Goal: Task Accomplishment & Management: Manage account settings

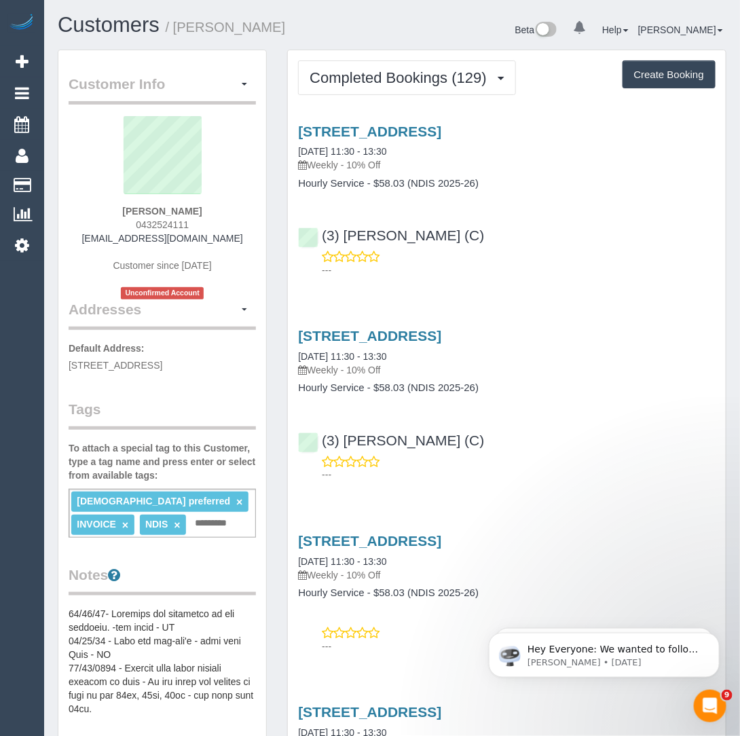
click at [192, 532] on input "text" at bounding box center [215, 524] width 47 height 18
type input "*"
click at [245, 85] on span "button" at bounding box center [244, 84] width 5 height 3
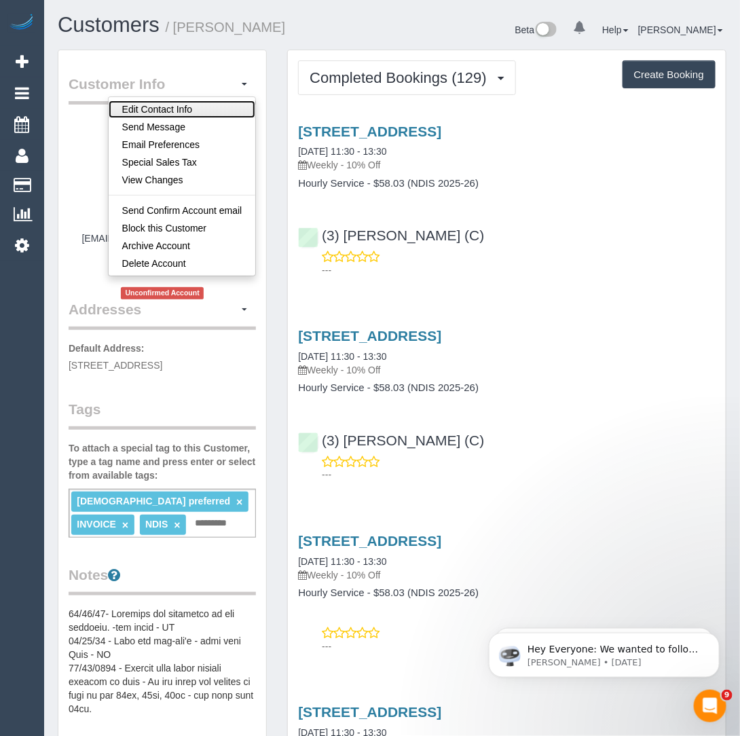
click at [228, 103] on link "Edit Contact Info" at bounding box center [182, 110] width 147 height 18
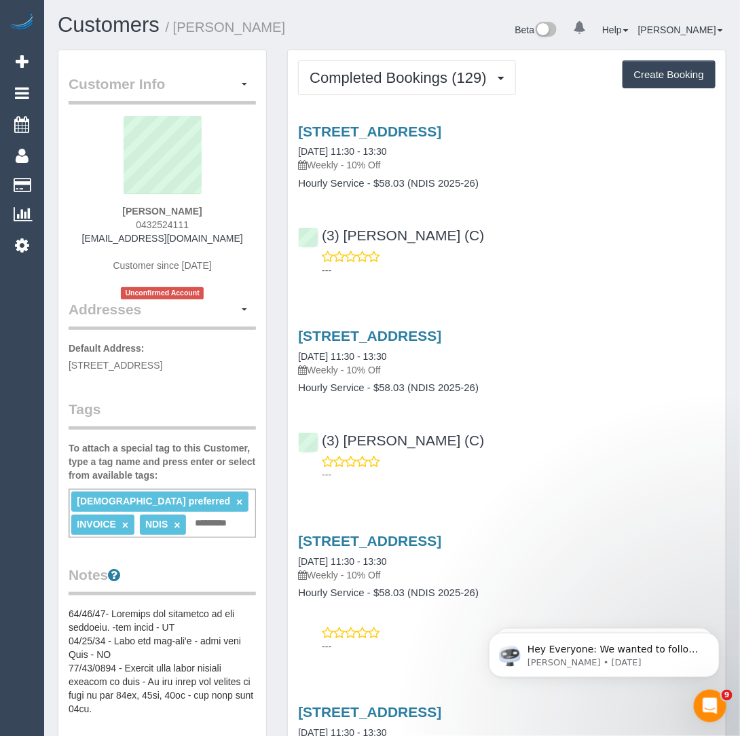
select select "VIC"
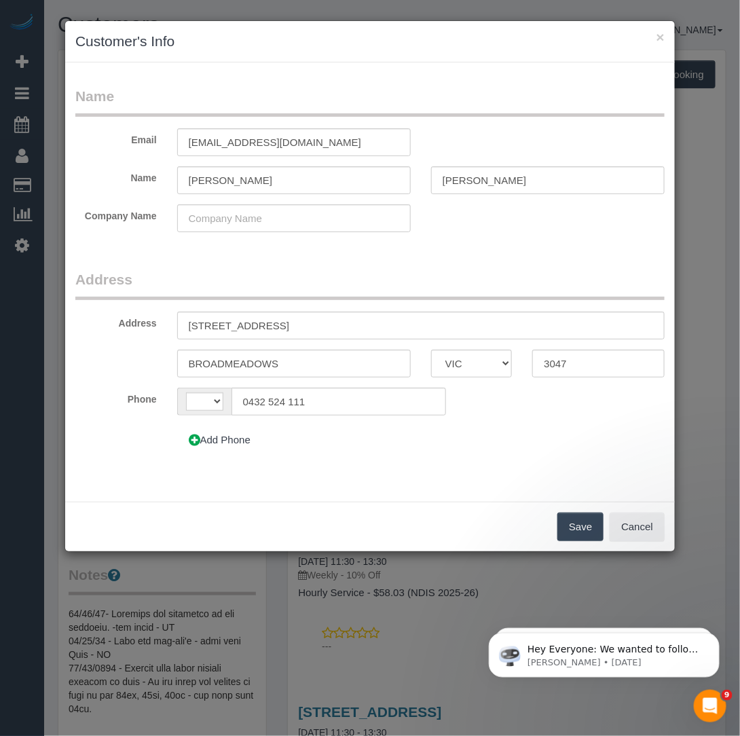
select select "string:AU"
click at [513, 175] on input "[PERSON_NAME]" at bounding box center [548, 180] width 234 height 28
type input "[PERSON_NAME] AMC Services"
click at [568, 513] on button "Save" at bounding box center [581, 527] width 46 height 29
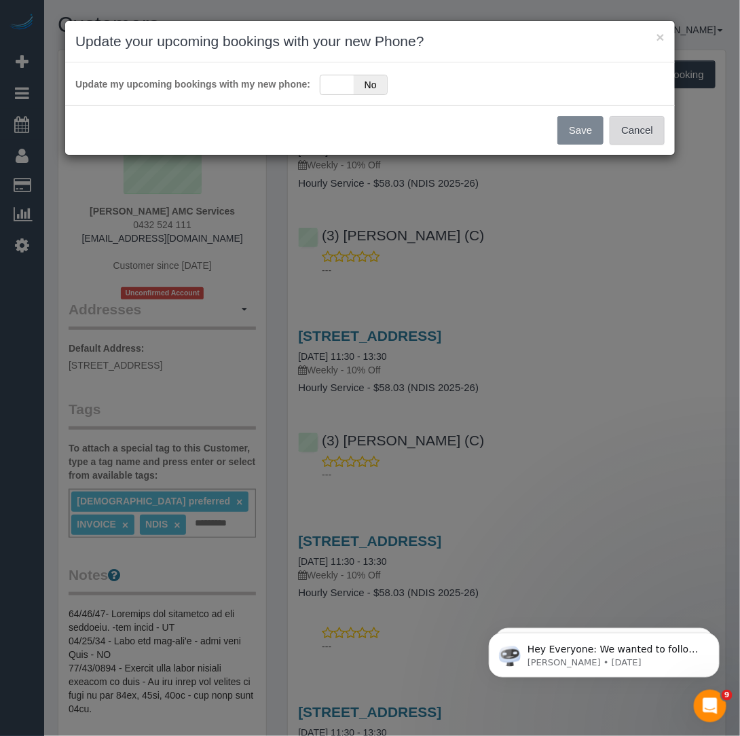
click at [621, 130] on button "Cancel" at bounding box center [637, 130] width 55 height 29
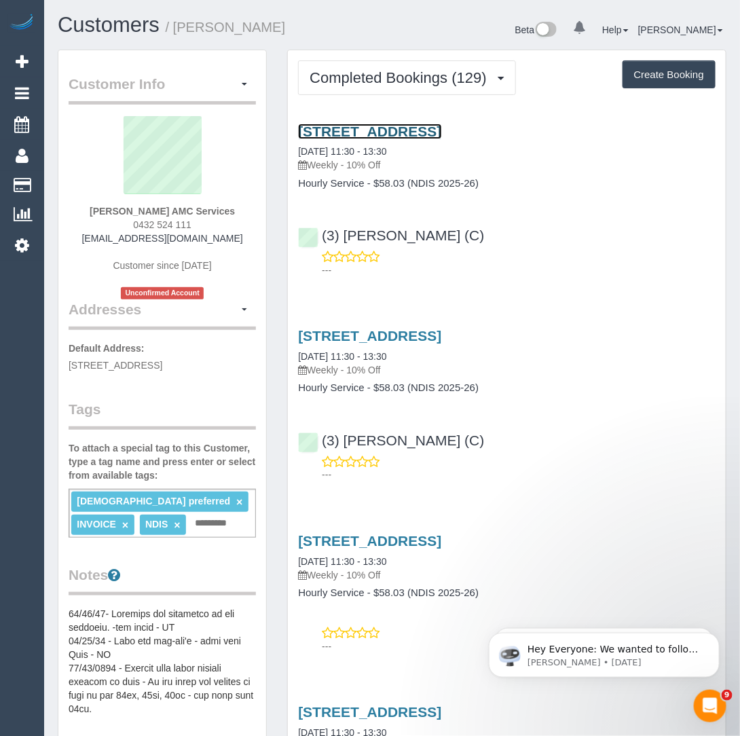
click at [335, 137] on link "[STREET_ADDRESS]" at bounding box center [369, 132] width 143 height 16
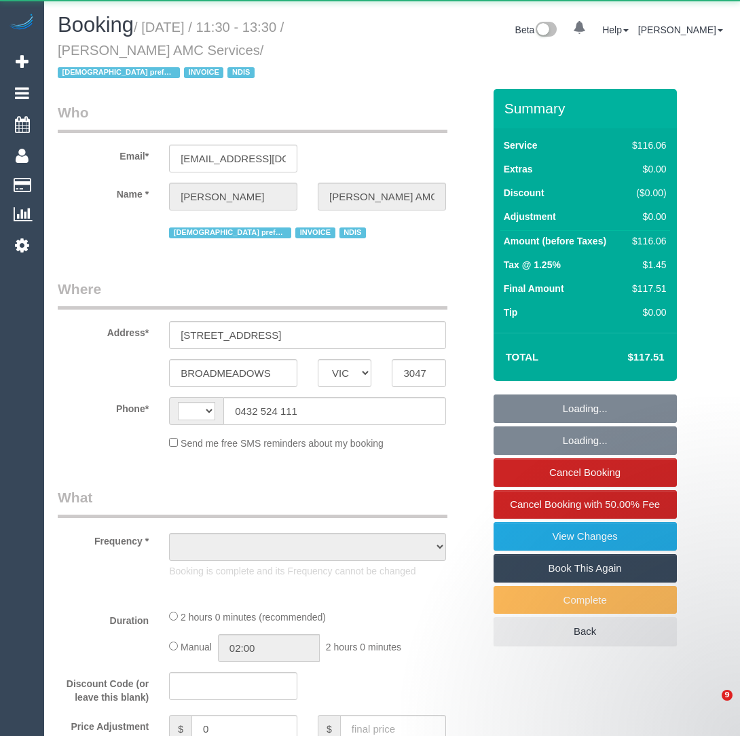
select select "VIC"
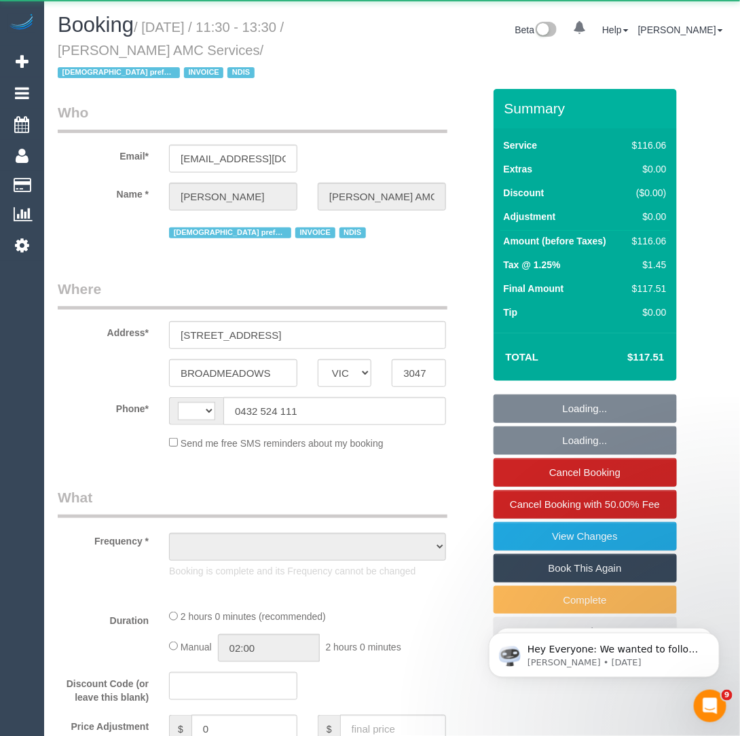
select select "string:AU"
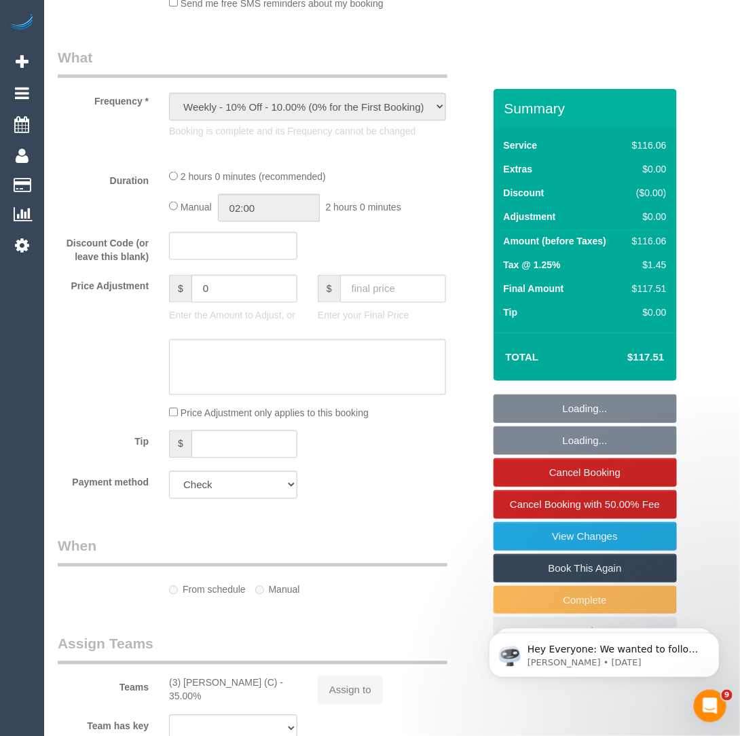
scroll to position [506, 0]
select select "object:545"
select select "number:27"
select select "number:14"
select select "number:19"
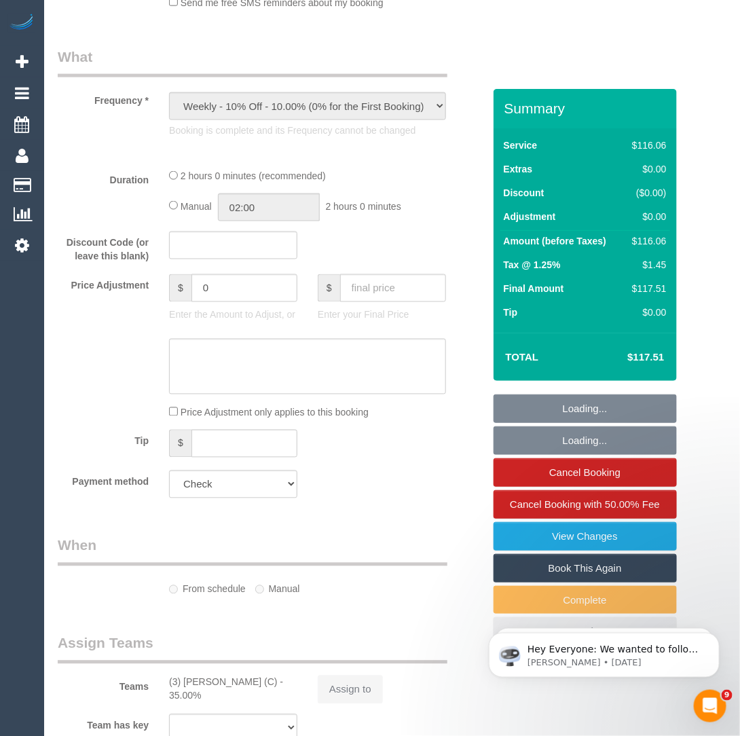
select select "number:25"
select select "number:34"
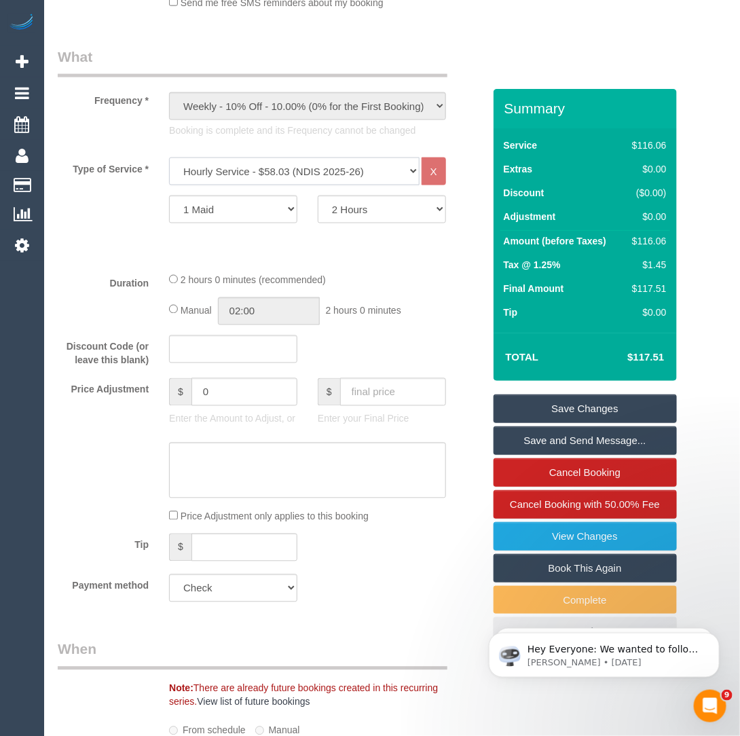
click at [276, 174] on select "Hourly Service - $70/h Hourly Service - $65/h Hourly Service - $60/h Hourly Ser…" at bounding box center [294, 172] width 251 height 28
select select "308"
click at [169, 158] on select "Hourly Service - $70/h Hourly Service - $65/h Hourly Service - $60/h Hourly Ser…" at bounding box center [294, 172] width 251 height 28
click at [555, 416] on link "Save Changes" at bounding box center [585, 409] width 183 height 29
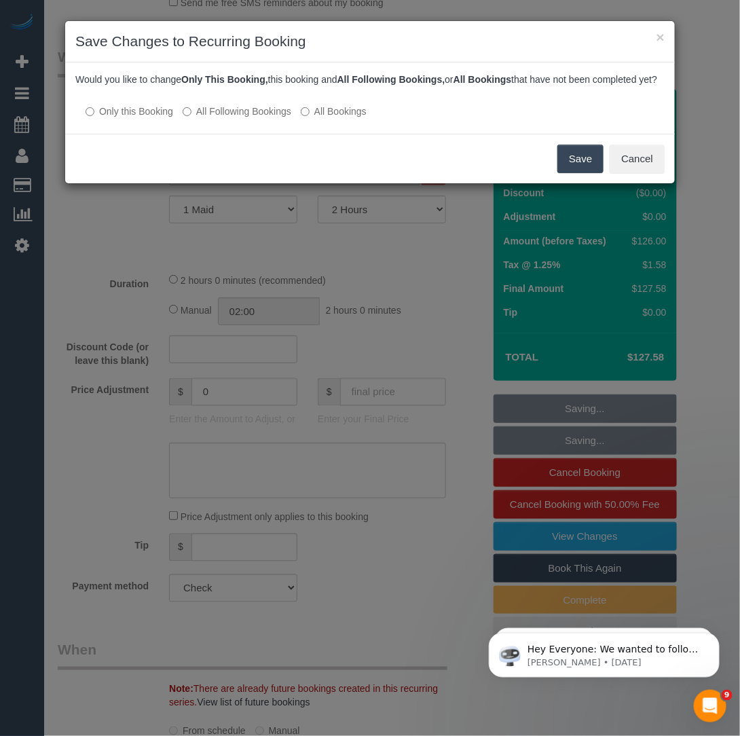
click at [223, 118] on label "All Following Bookings" at bounding box center [237, 112] width 109 height 14
click at [573, 173] on button "Save" at bounding box center [581, 159] width 46 height 29
